Goal: Transaction & Acquisition: Subscribe to service/newsletter

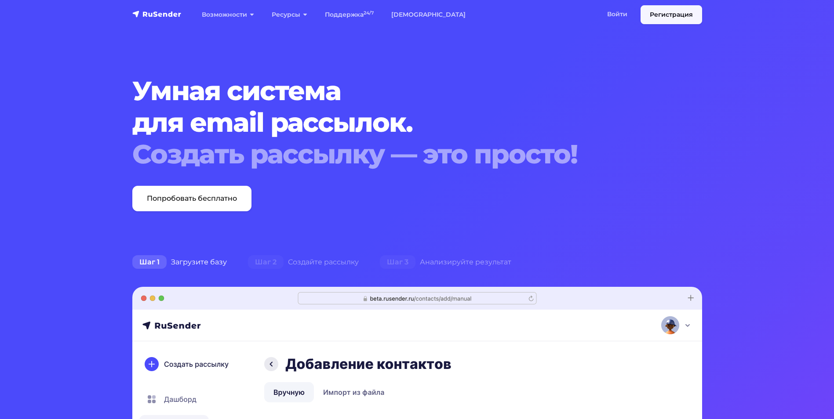
click at [671, 16] on link "Регистрация" at bounding box center [672, 14] width 62 height 19
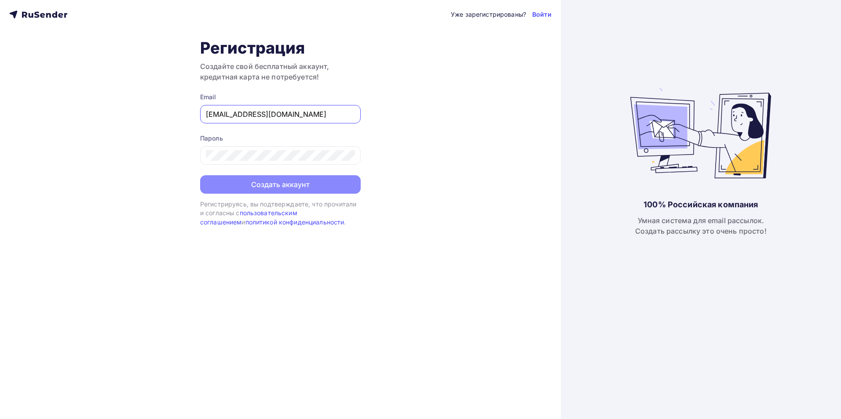
type input "[EMAIL_ADDRESS][DOMAIN_NAME]"
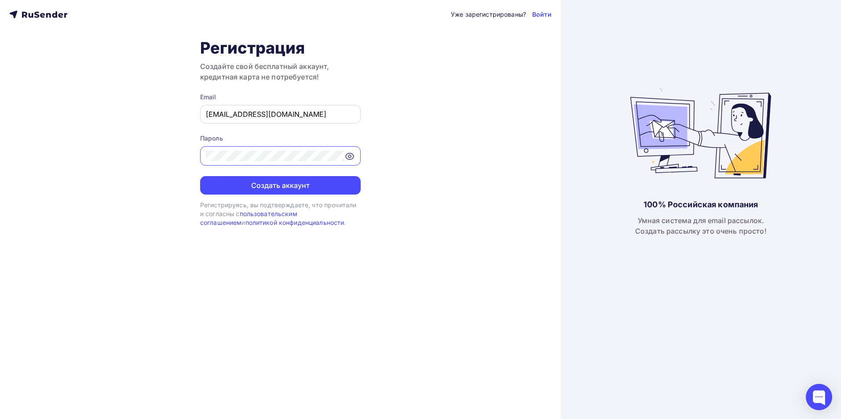
click at [200, 176] on button "Создать аккаунт" at bounding box center [280, 185] width 160 height 18
click at [270, 189] on button "Создать аккаунт" at bounding box center [280, 185] width 160 height 18
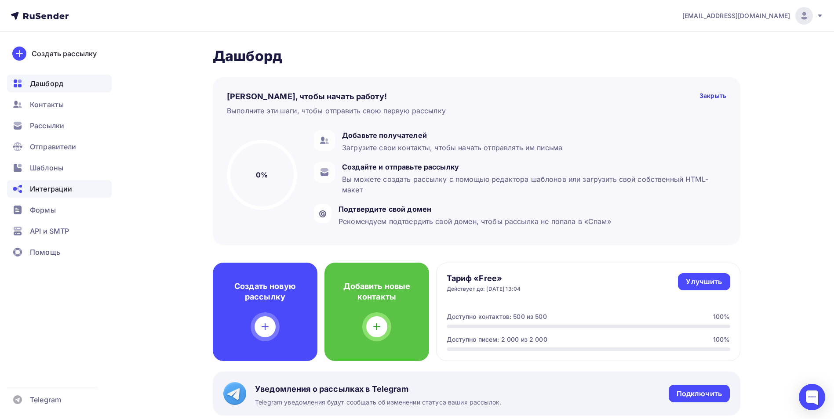
click at [62, 190] on span "Интеграции" at bounding box center [51, 189] width 42 height 11
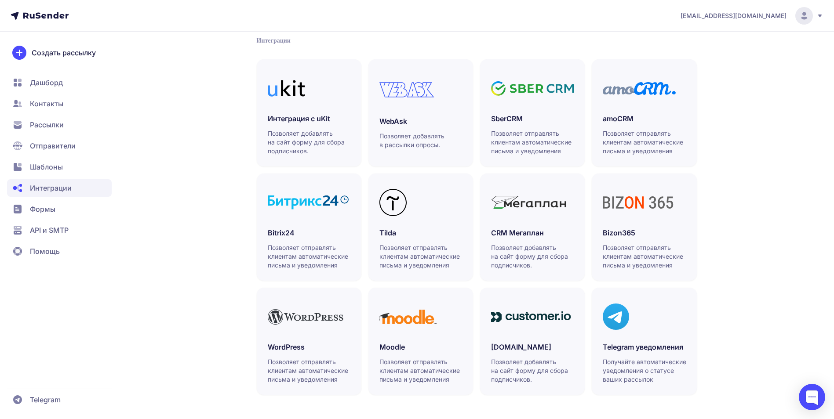
scroll to position [185, 0]
click at [53, 212] on span "Формы" at bounding box center [42, 209] width 25 height 11
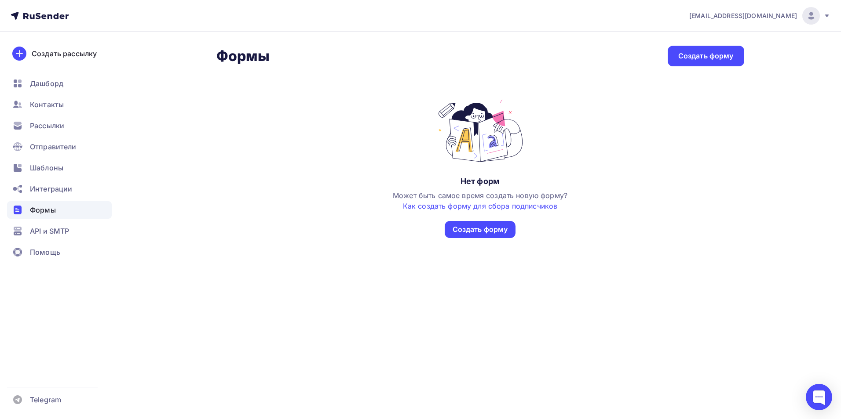
click at [59, 115] on ul "Дашборд Контакты Рассылки Отправители Шаблоны Интеграции Формы API и SMTP Помощь" at bounding box center [59, 170] width 105 height 191
click at [58, 124] on span "Рассылки" at bounding box center [47, 125] width 34 height 11
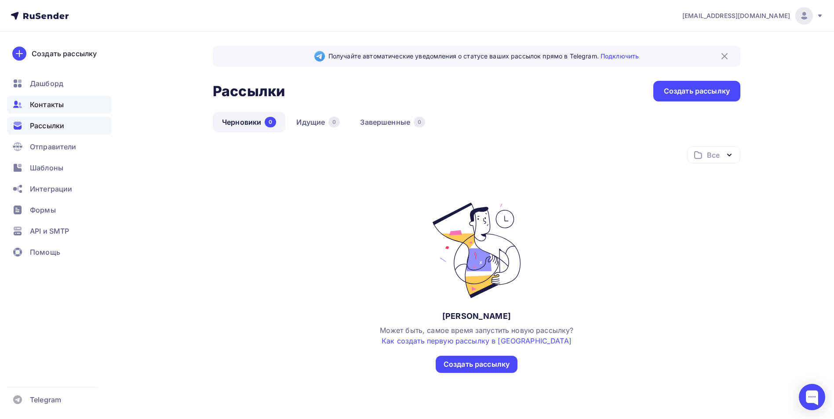
click at [55, 98] on div "Контакты" at bounding box center [59, 105] width 105 height 18
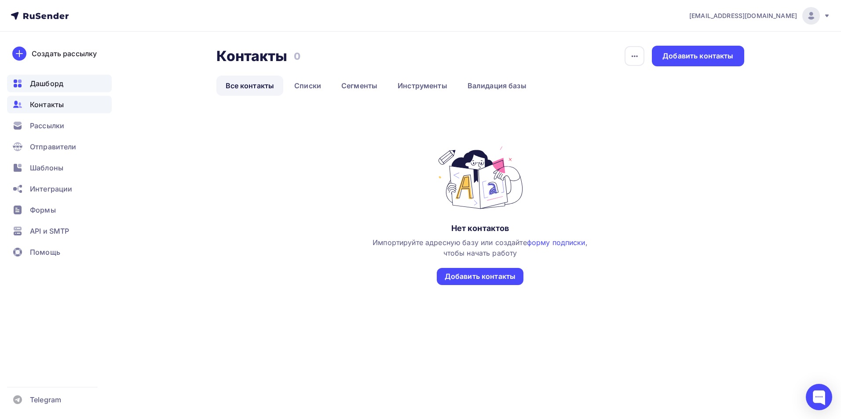
click at [60, 86] on span "Дашборд" at bounding box center [46, 83] width 33 height 11
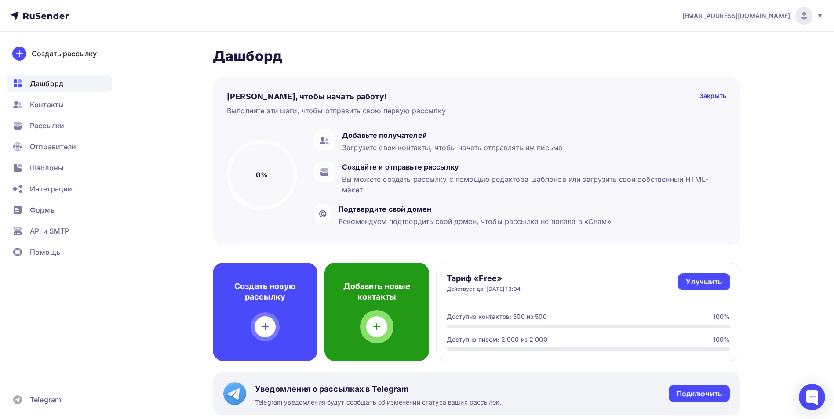
click at [381, 305] on div "Добавить новые контакты" at bounding box center [376, 312] width 105 height 98
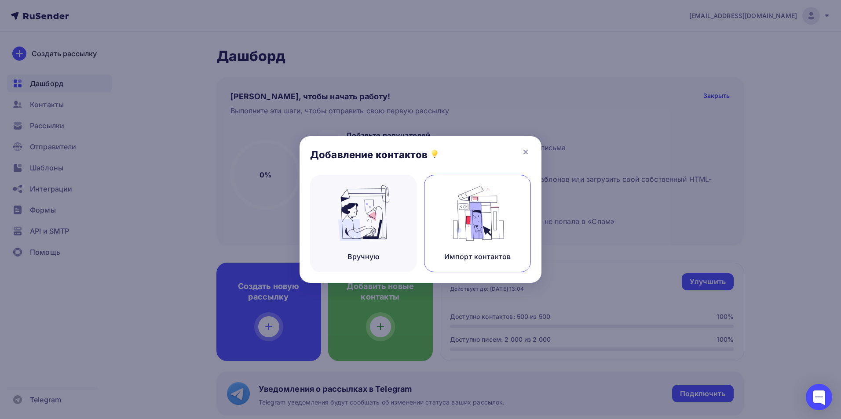
click at [473, 217] on img at bounding box center [477, 213] width 59 height 55
